Goal: Check status

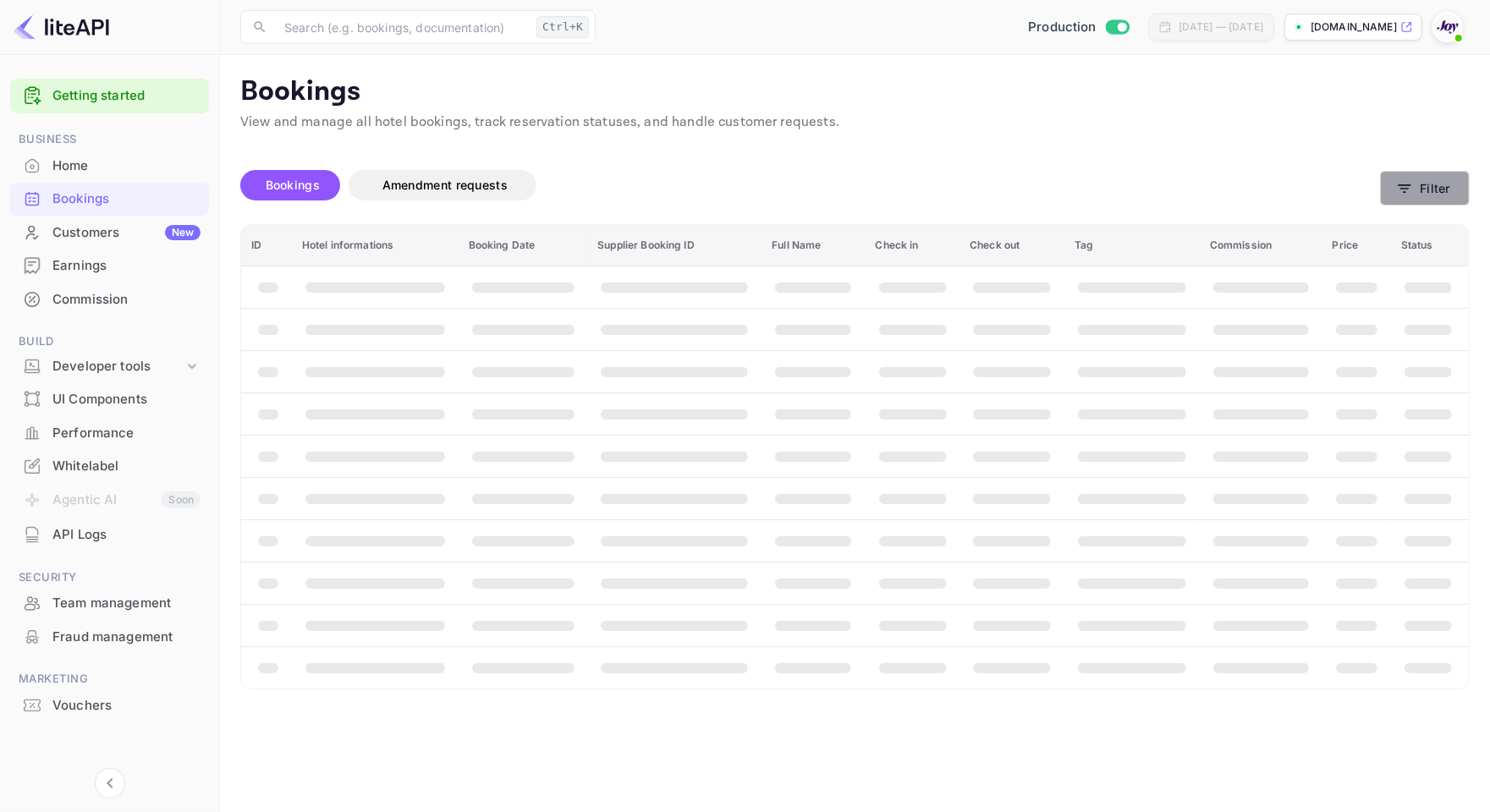
click at [1414, 188] on button "Filter" at bounding box center [1424, 188] width 90 height 34
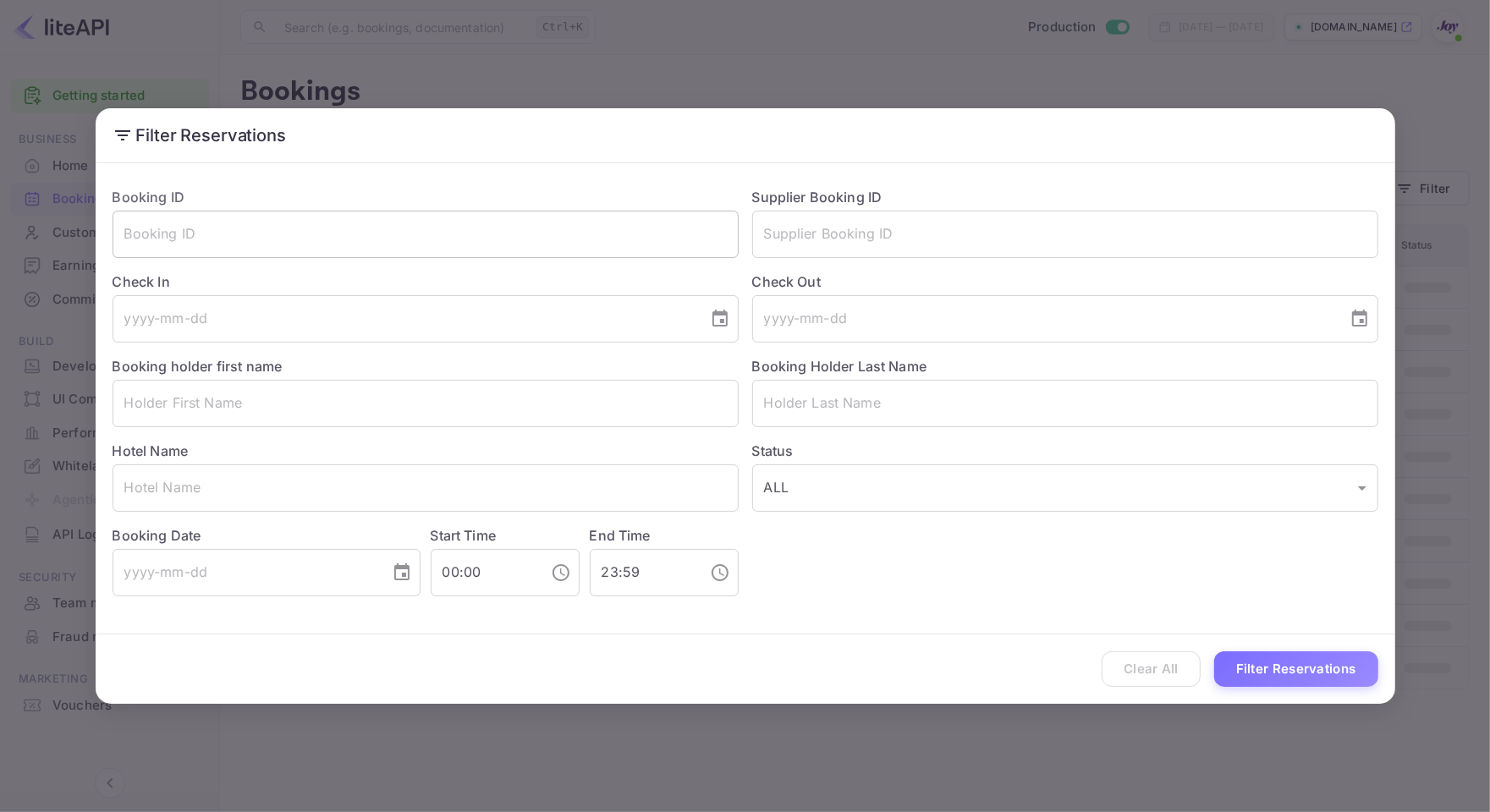
click at [305, 232] on input "text" at bounding box center [426, 234] width 626 height 47
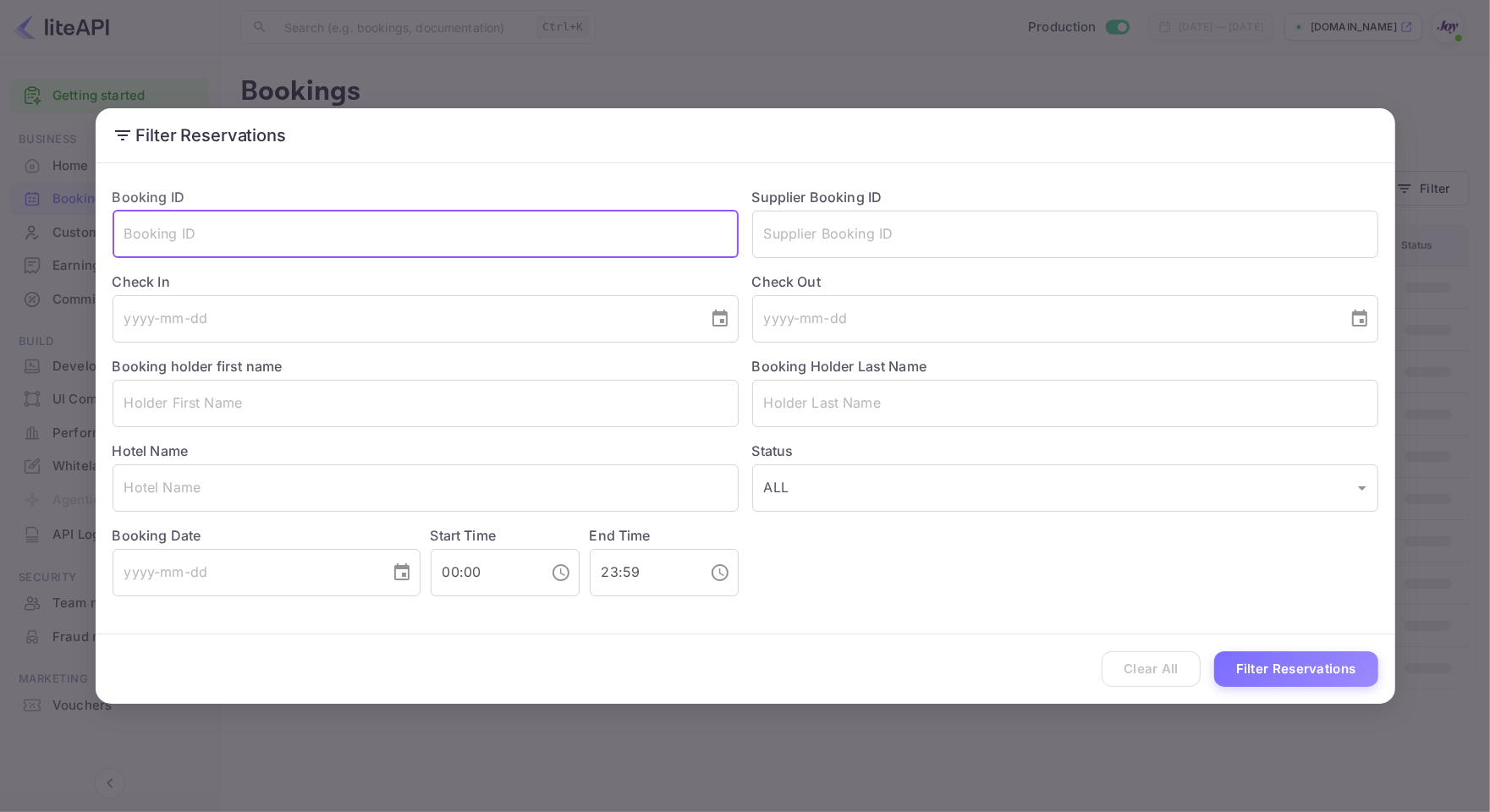
paste input "8310843"
type input "8310843"
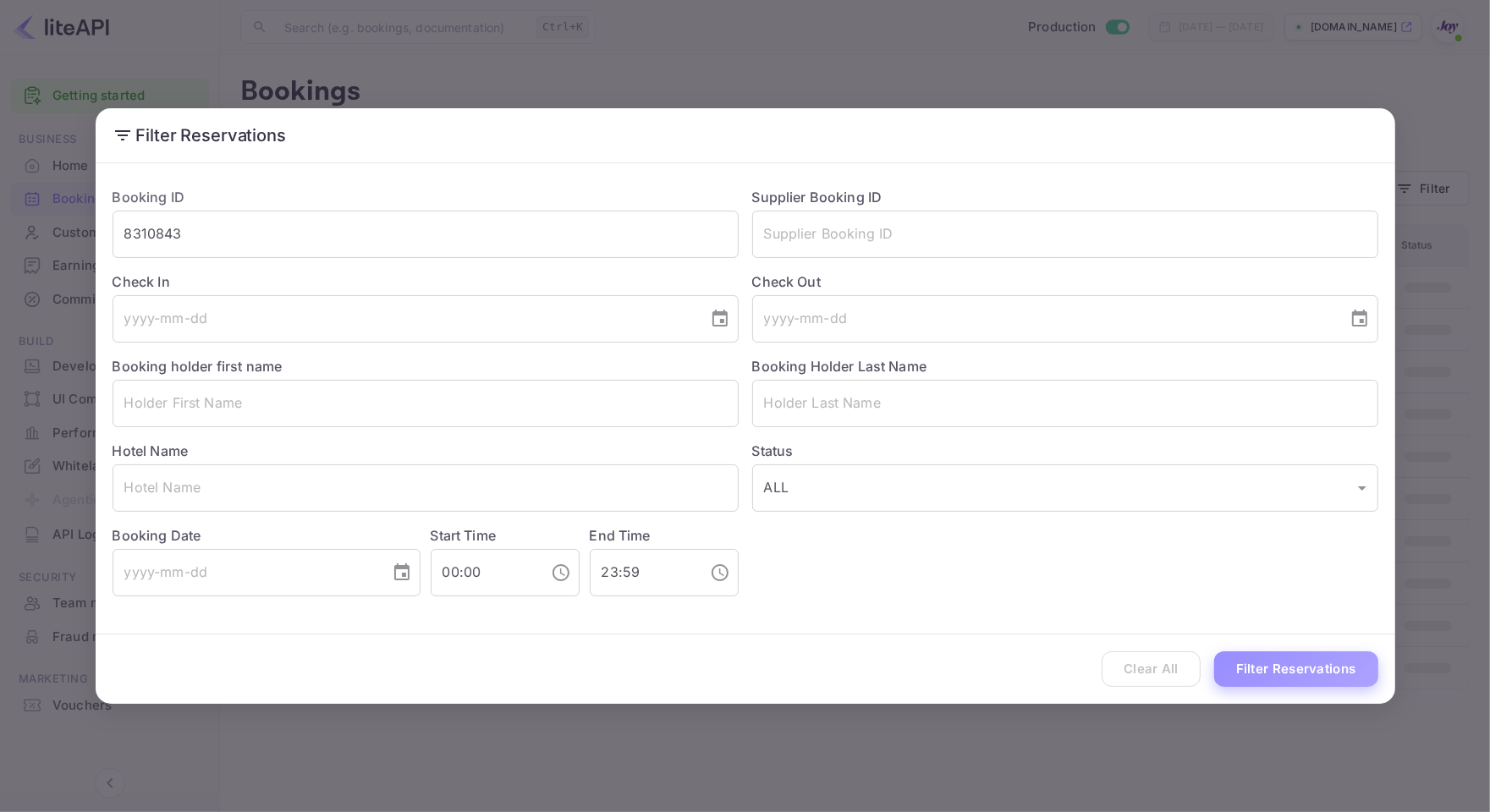
click at [1301, 660] on button "Filter Reservations" at bounding box center [1296, 669] width 164 height 36
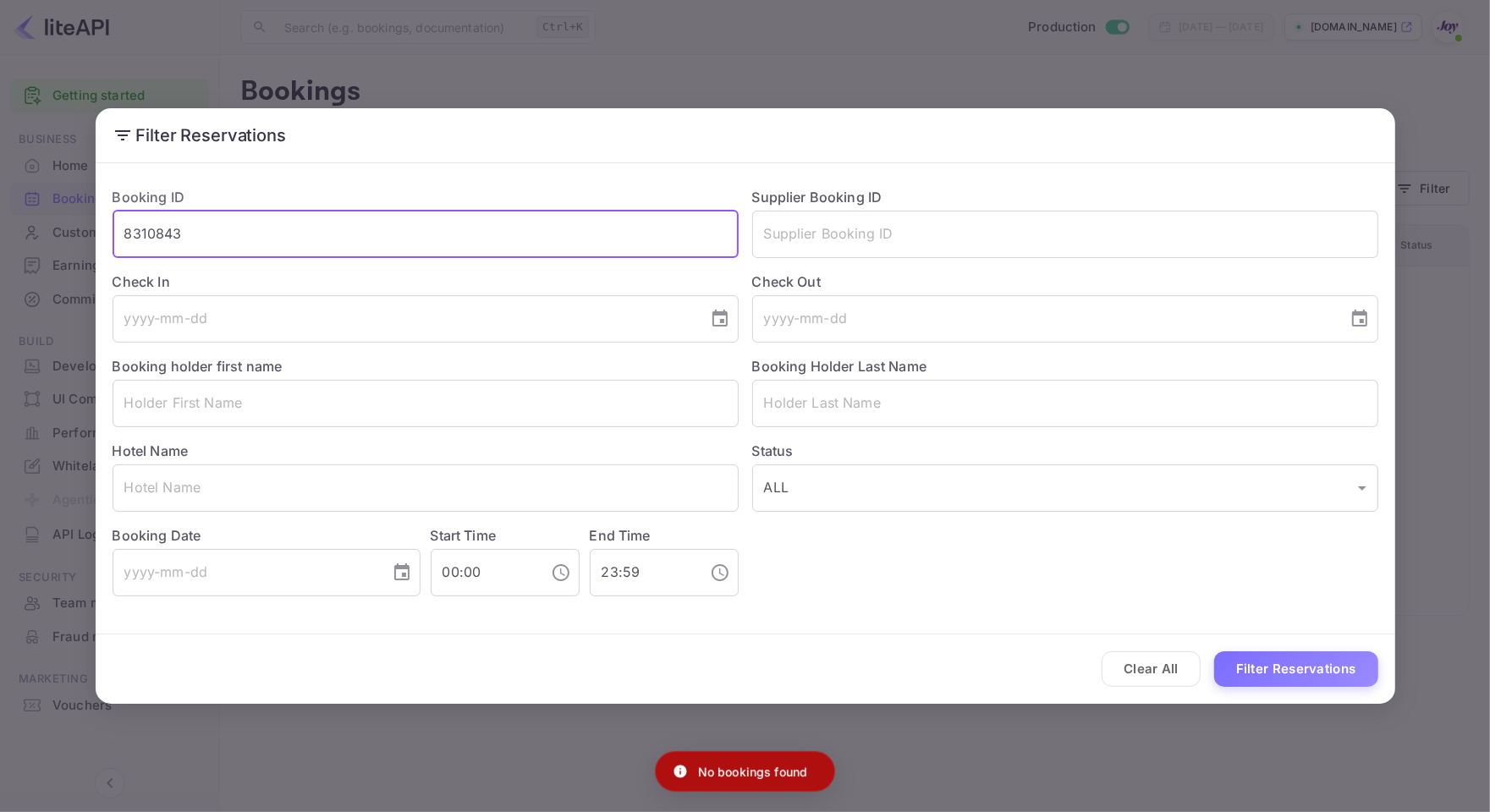
drag, startPoint x: 234, startPoint y: 226, endPoint x: -5, endPoint y: 217, distance: 239.2
click at [0, 217] on html "Getting started Business Home Bookings Customers New Earnings Commission Build …" at bounding box center [745, 406] width 1490 height 812
click at [791, 231] on input "text" at bounding box center [1065, 234] width 626 height 47
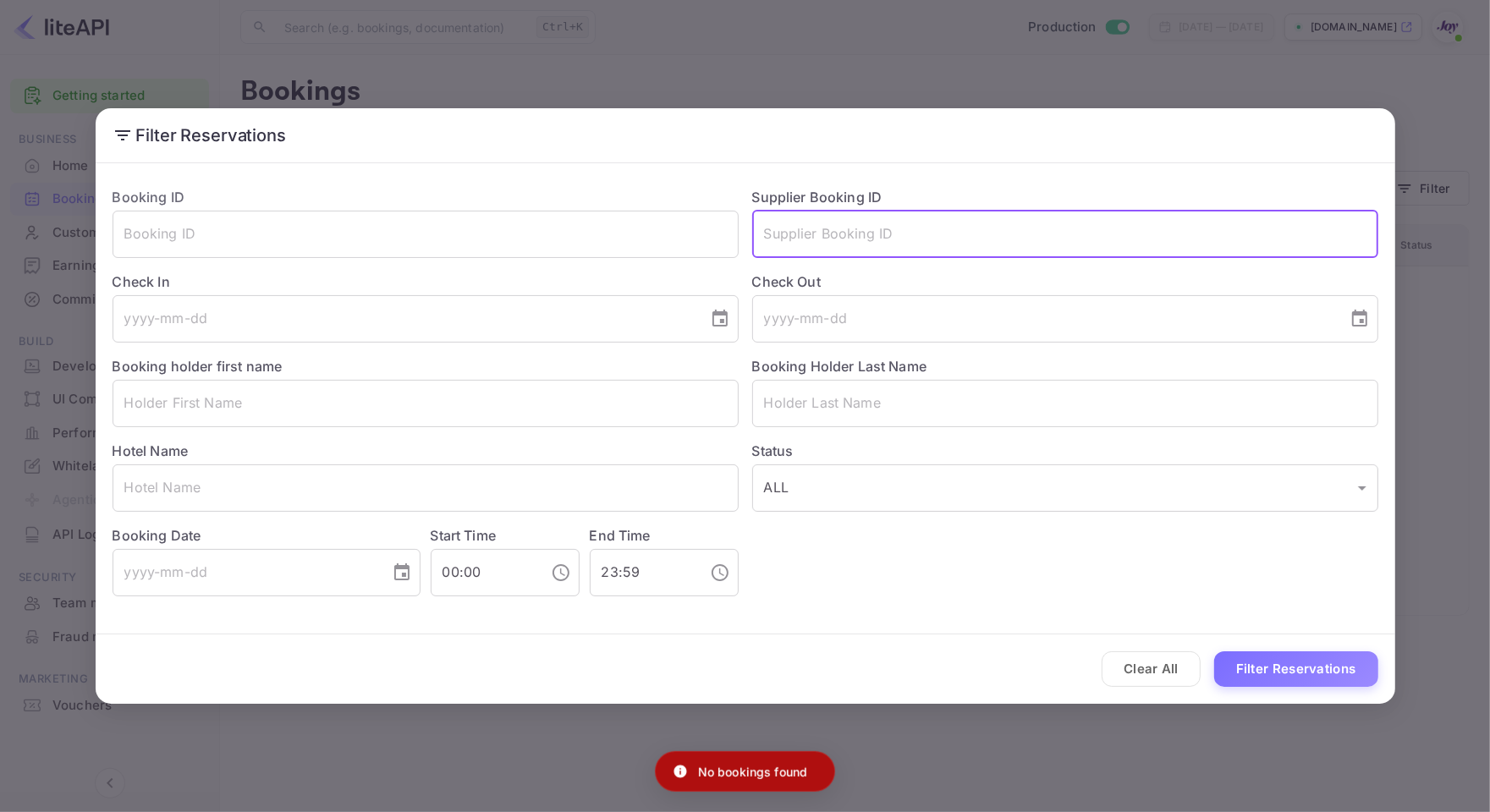
paste input "8310843"
type input "8310843"
click at [1299, 653] on button "Filter Reservations" at bounding box center [1296, 669] width 164 height 36
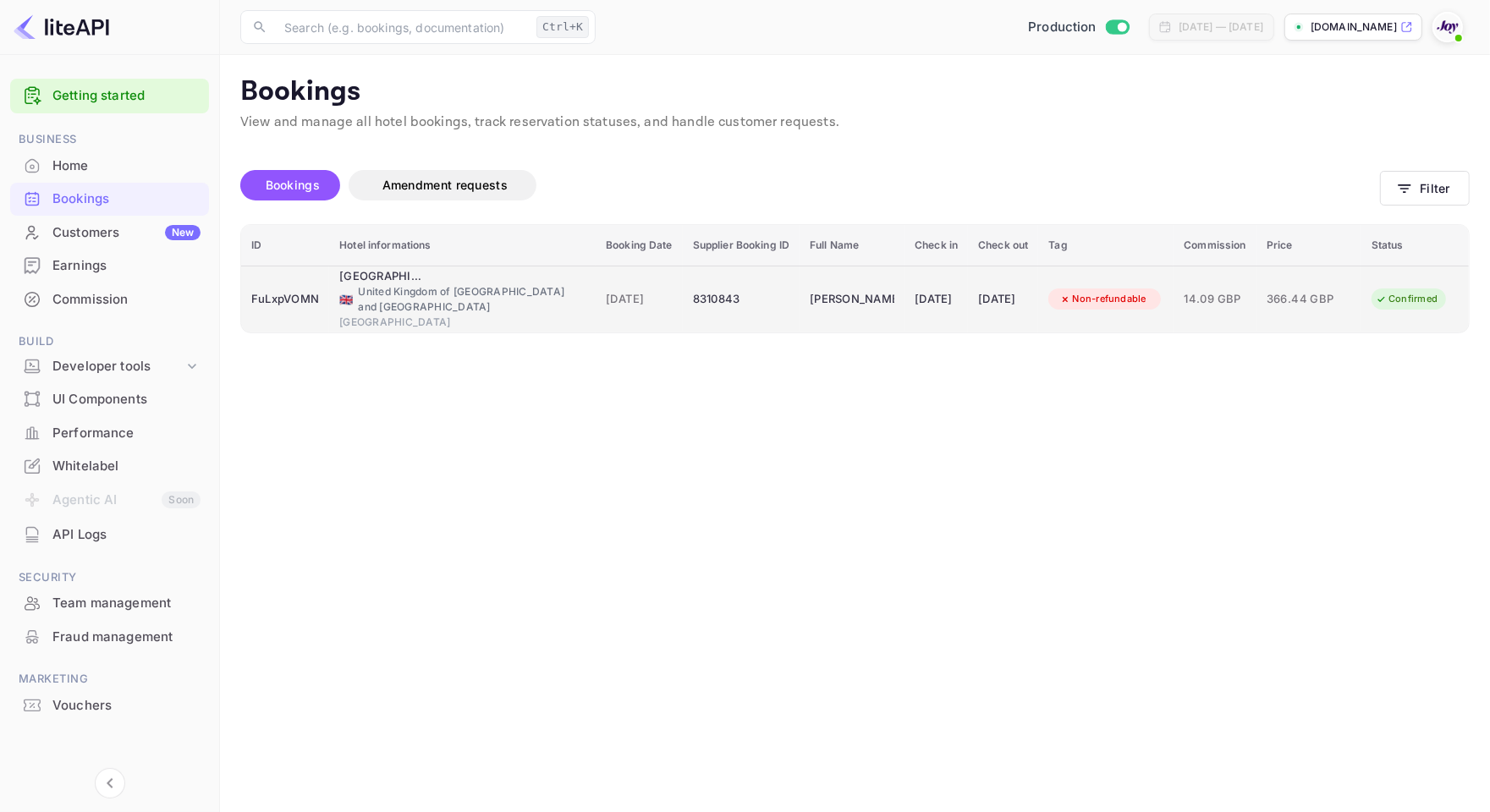
click at [283, 294] on div "FuLxpVOMN" at bounding box center [284, 299] width 68 height 27
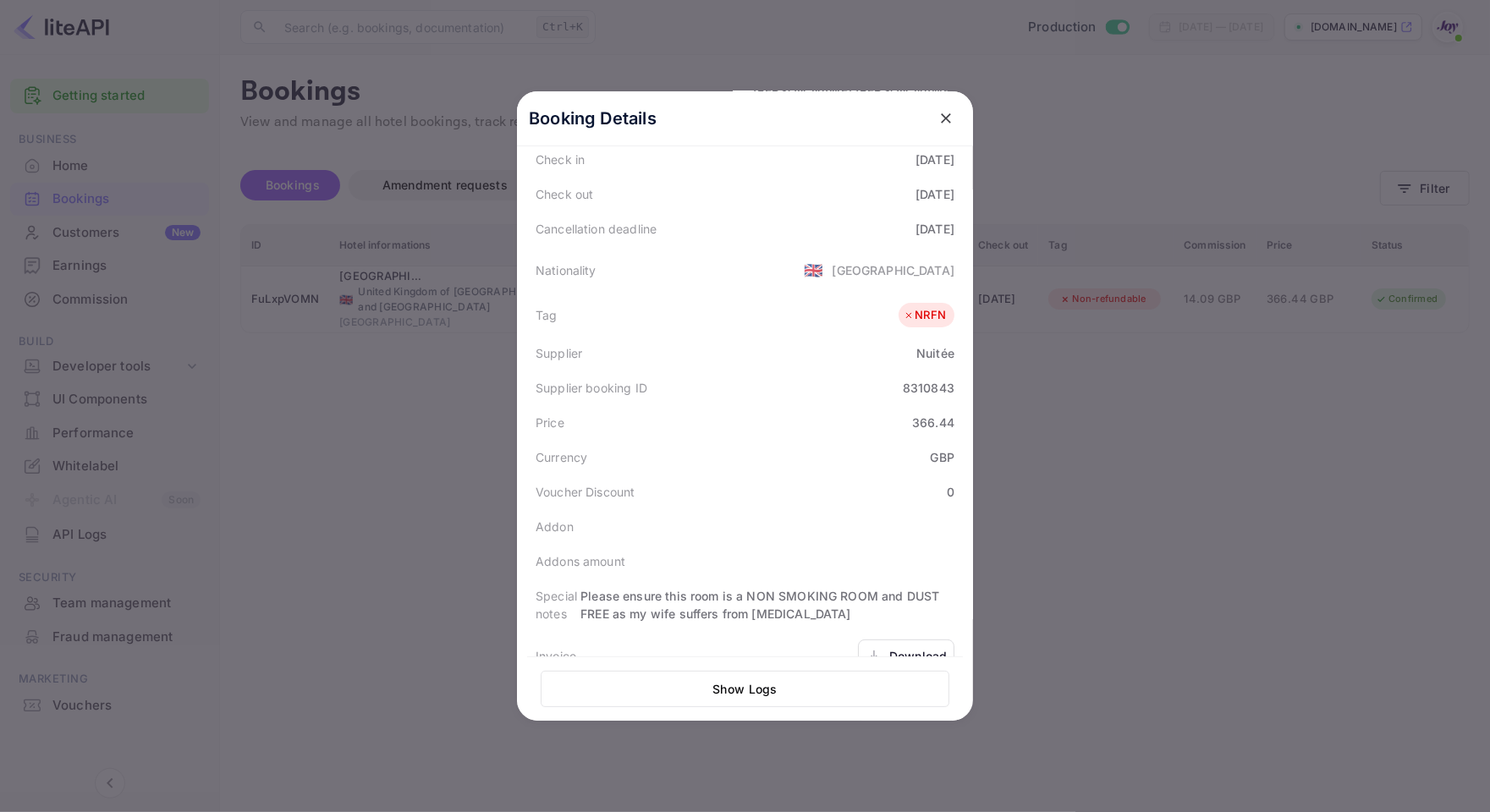
scroll to position [397, 0]
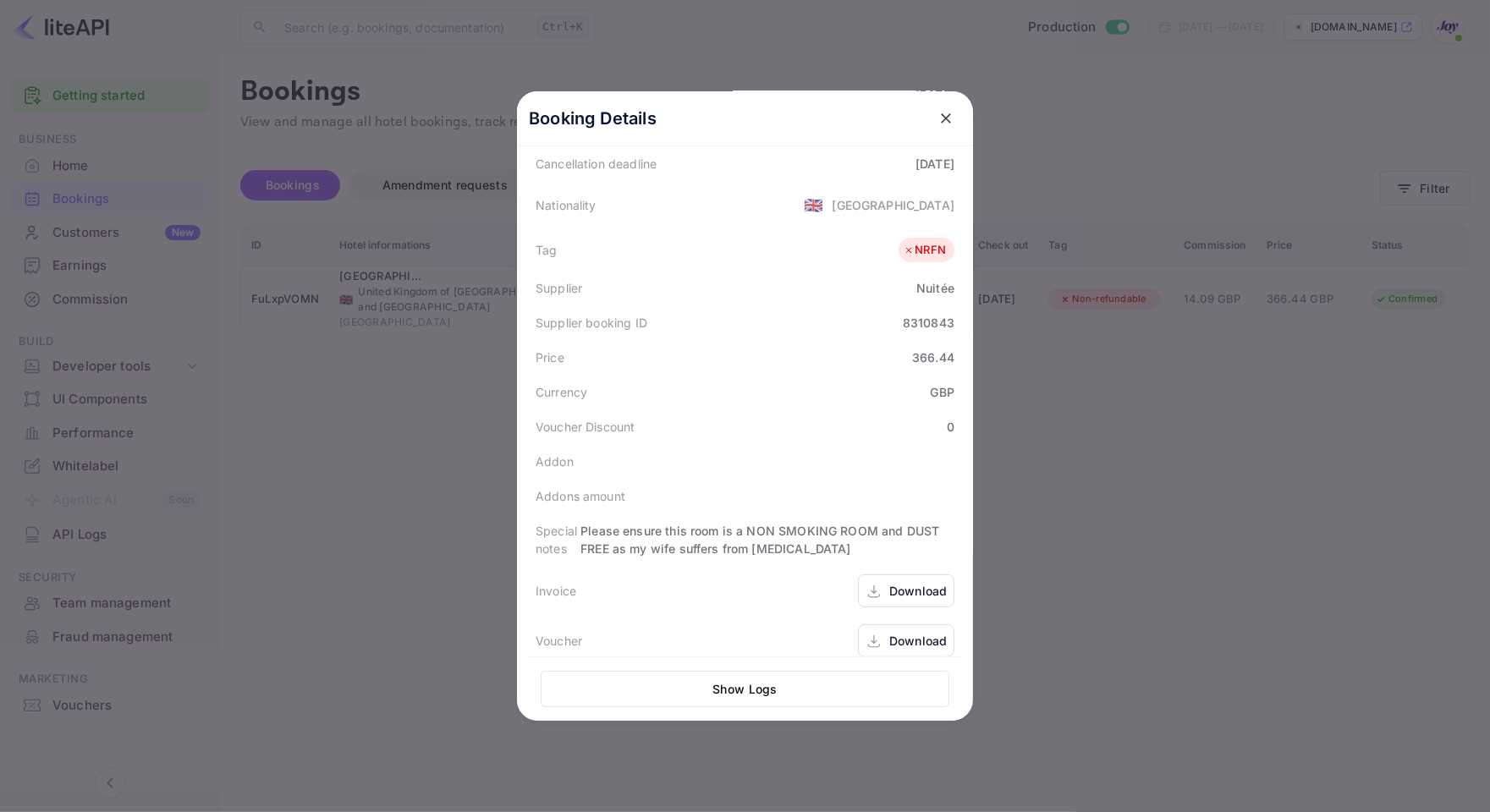
click at [944, 121] on icon "close" at bounding box center [945, 119] width 17 height 17
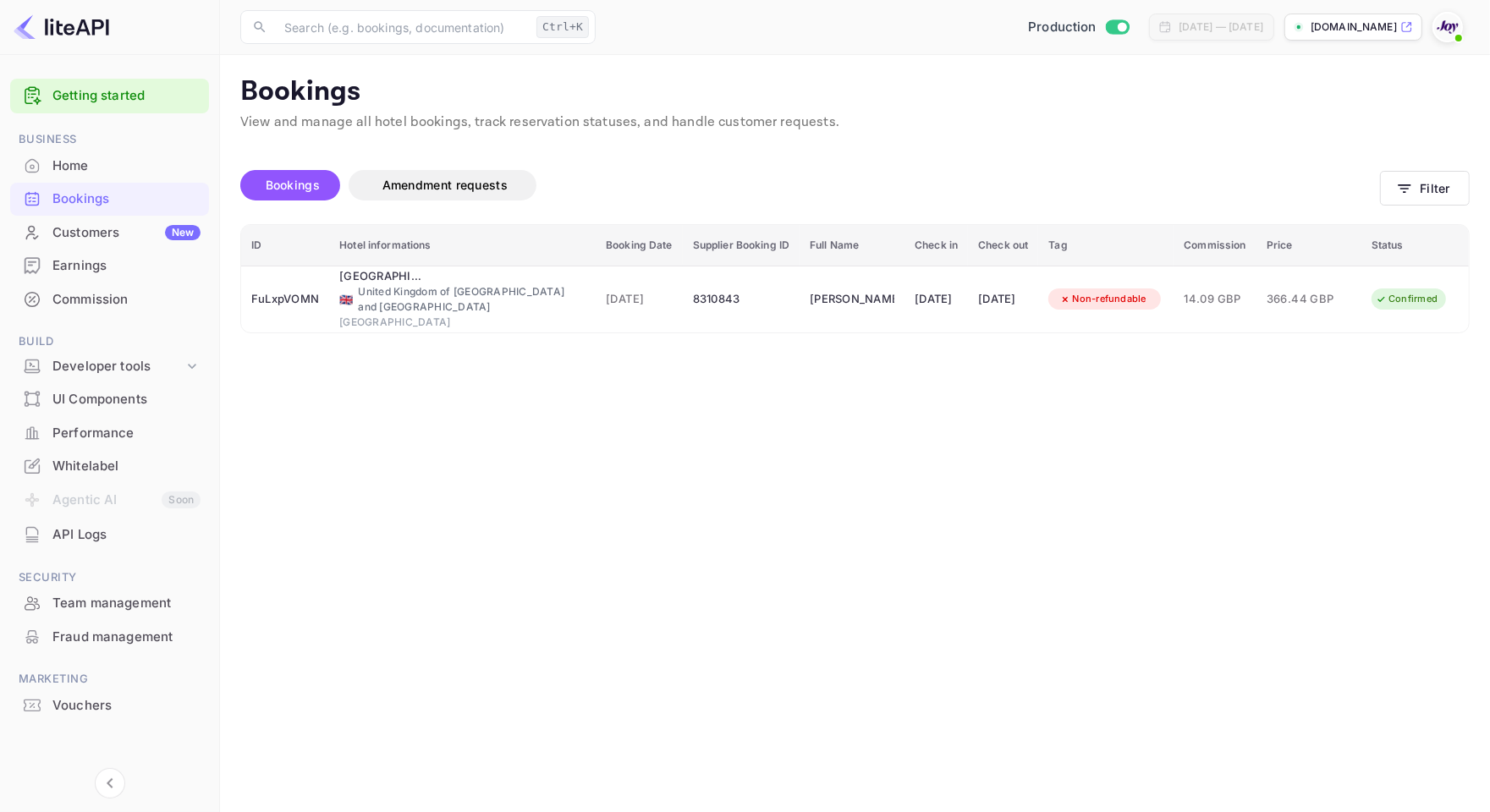
click at [1438, 119] on p "View and manage all hotel bookings, track reservation statuses, and handle cust…" at bounding box center [856, 123] width 1230 height 20
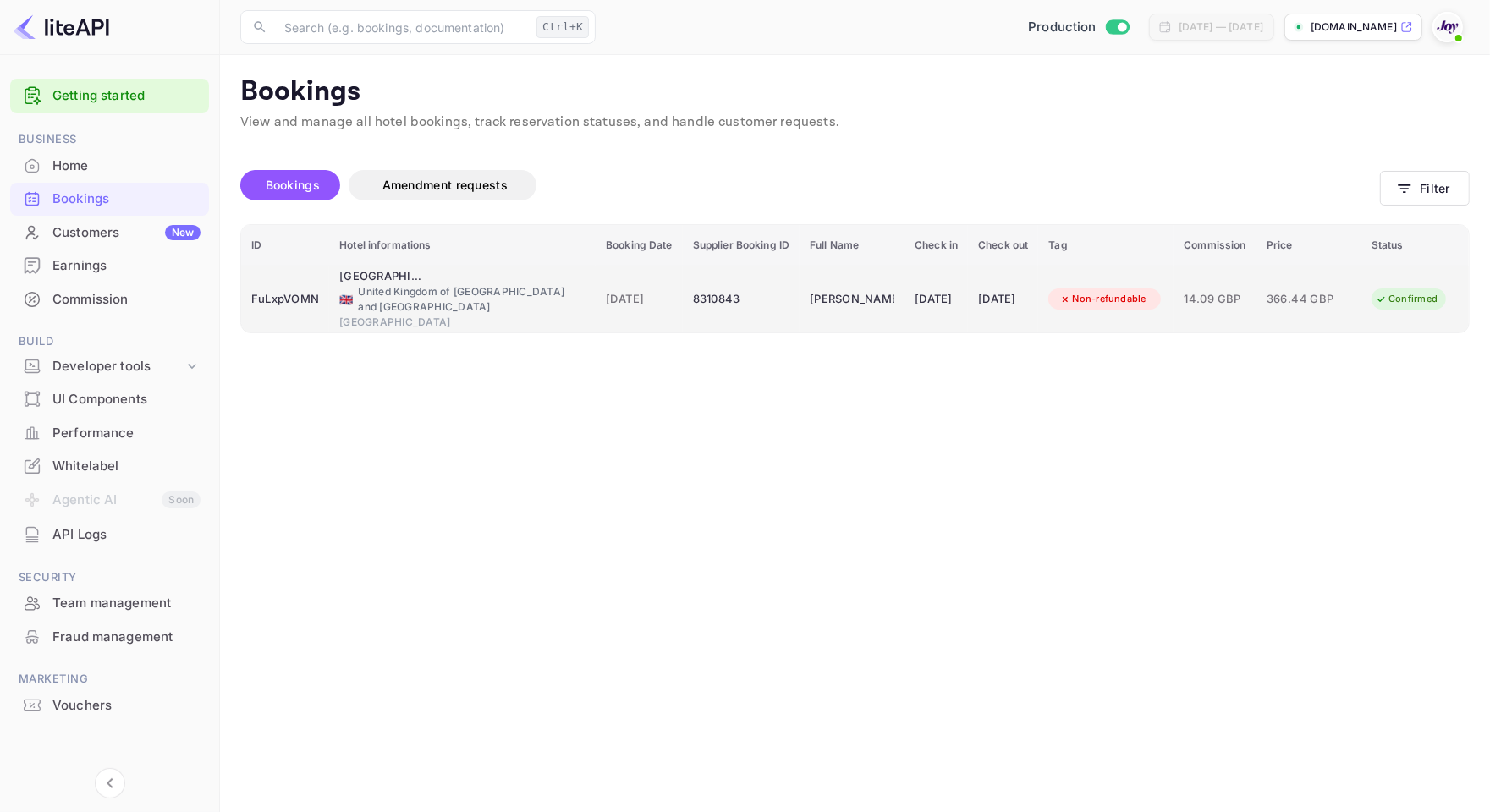
click at [358, 297] on div "🇬🇧 [GEOGRAPHIC_DATA] and [GEOGRAPHIC_DATA]" at bounding box center [462, 299] width 246 height 31
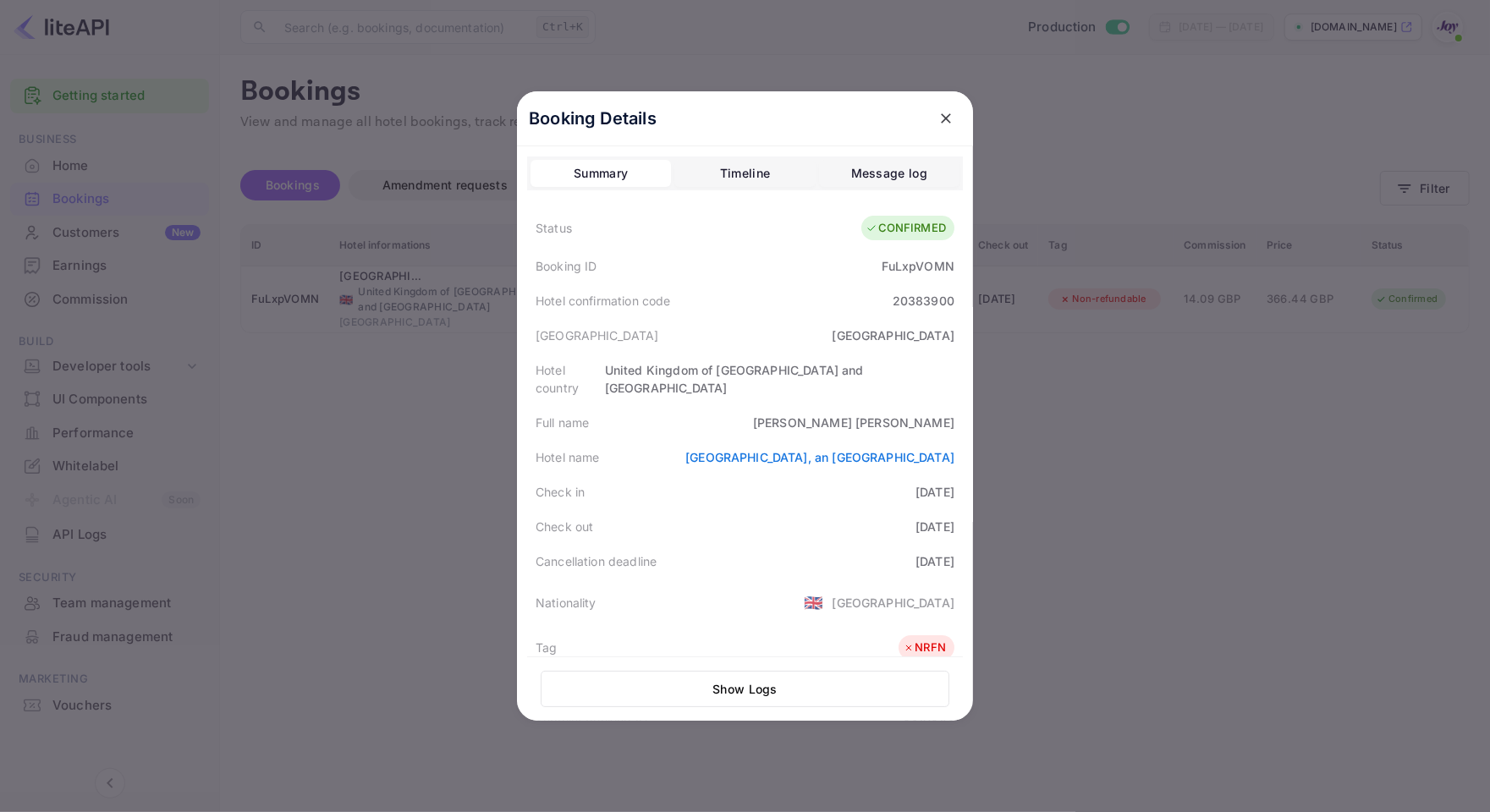
drag, startPoint x: 897, startPoint y: 476, endPoint x: 939, endPoint y: 475, distance: 42.0
click at [939, 483] on div "[DATE]" at bounding box center [935, 492] width 39 height 18
click at [910, 296] on div "20383900" at bounding box center [923, 300] width 62 height 18
click at [834, 302] on div "Hotel confirmation code 20383900" at bounding box center [745, 300] width 436 height 34
